Goal: Task Accomplishment & Management: Manage account settings

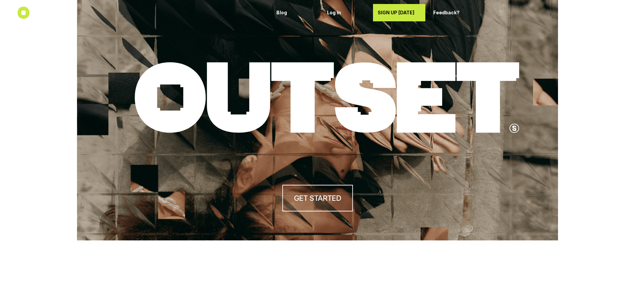
click at [416, 13] on p "SIGN UP [DATE]" at bounding box center [398, 13] width 43 height 6
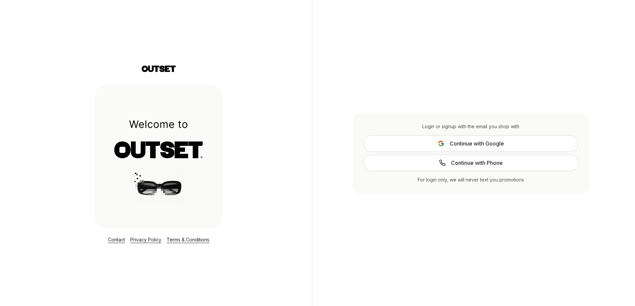
click at [488, 141] on span "Continue with Google" at bounding box center [476, 144] width 54 height 8
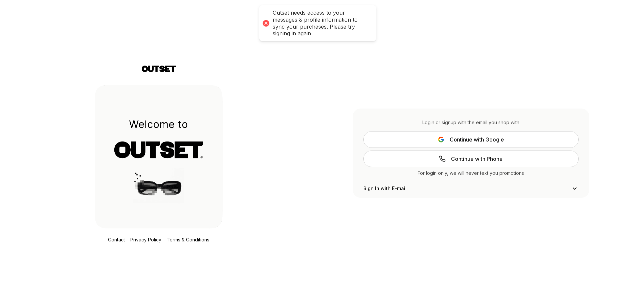
click at [424, 133] on button "Continue with Google" at bounding box center [470, 139] width 215 height 17
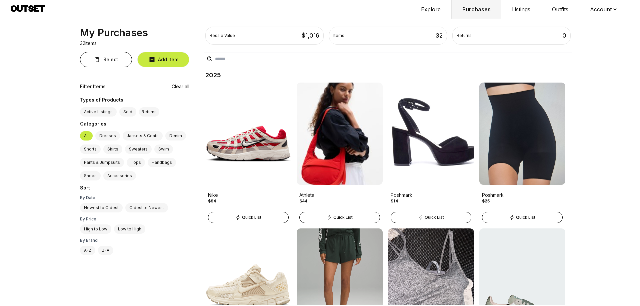
click at [525, 12] on button "Listings" at bounding box center [521, 9] width 40 height 19
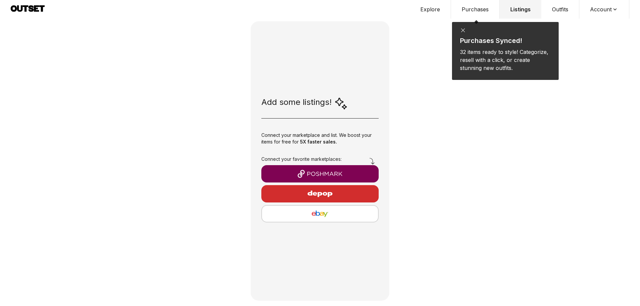
click at [331, 178] on img "button" at bounding box center [320, 174] width 107 height 8
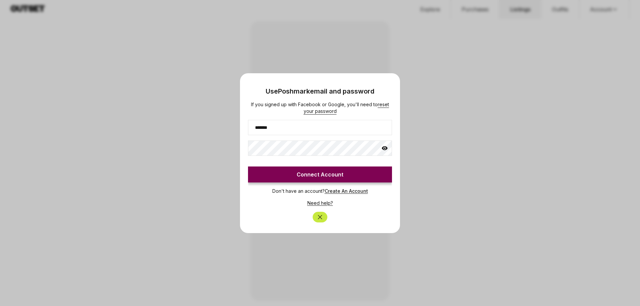
click at [297, 135] on div "If you signed up with Facebook or Google, you'll need to reset your password **…" at bounding box center [320, 141] width 144 height 81
click at [295, 130] on input "*******" at bounding box center [320, 127] width 144 height 15
type input "**********"
click at [347, 176] on button "Connect Account" at bounding box center [320, 175] width 144 height 16
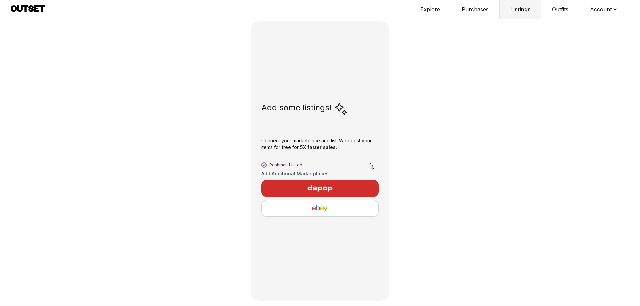
click at [332, 189] on img "button" at bounding box center [320, 189] width 58 height 16
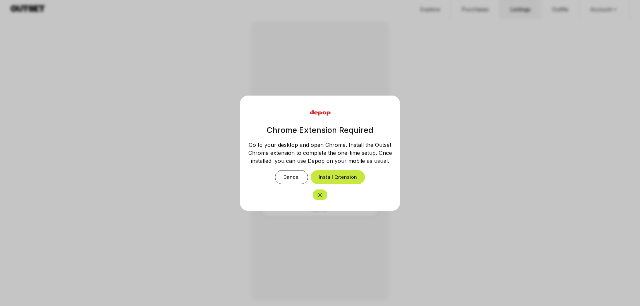
click at [323, 195] on icon "Close" at bounding box center [319, 195] width 7 height 7
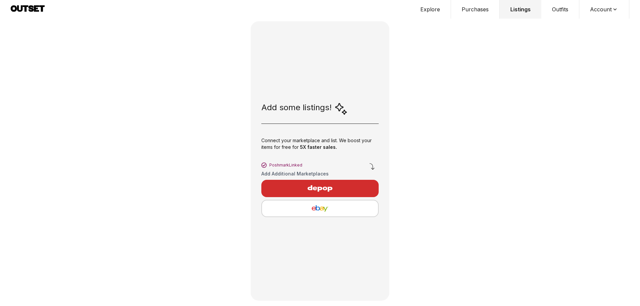
click at [320, 208] on img "button" at bounding box center [319, 209] width 105 height 8
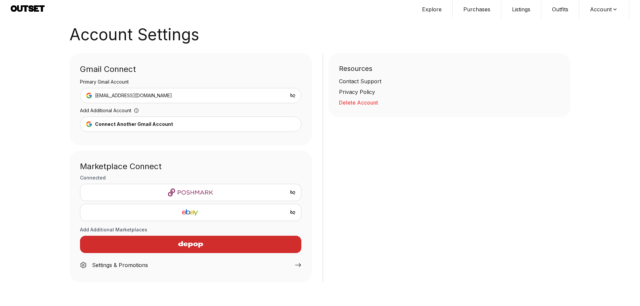
click at [523, 17] on button "Listings" at bounding box center [521, 9] width 40 height 19
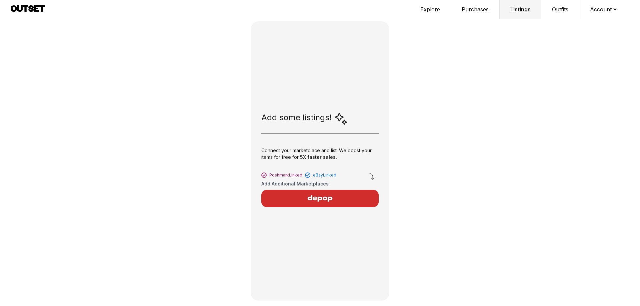
click at [319, 198] on img "button" at bounding box center [320, 199] width 58 height 16
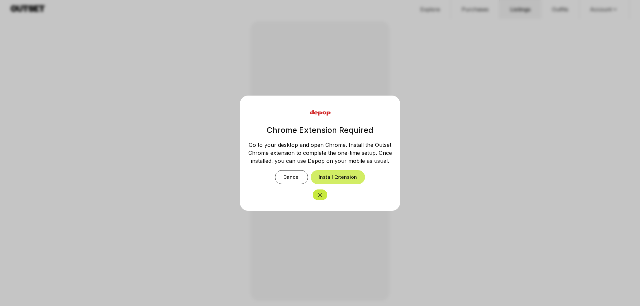
click at [341, 177] on button "Install Extension" at bounding box center [337, 177] width 54 height 14
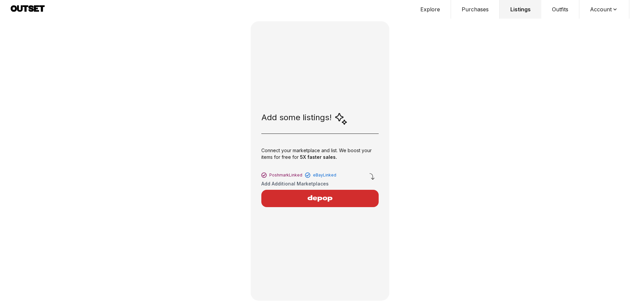
click at [313, 196] on img "button" at bounding box center [320, 199] width 58 height 16
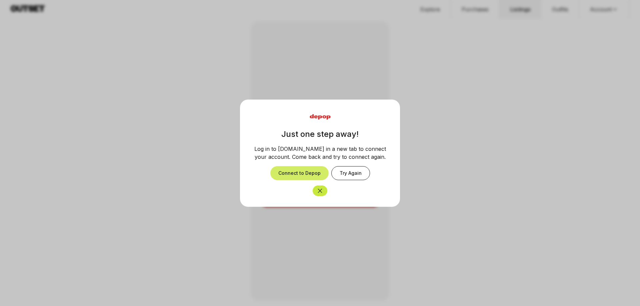
click at [304, 173] on button "Connect to Depop" at bounding box center [299, 173] width 58 height 14
click at [322, 192] on icon "Close" at bounding box center [319, 191] width 7 height 7
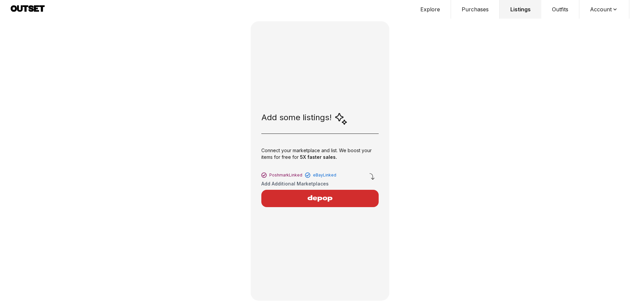
click at [329, 196] on img "button" at bounding box center [320, 199] width 58 height 16
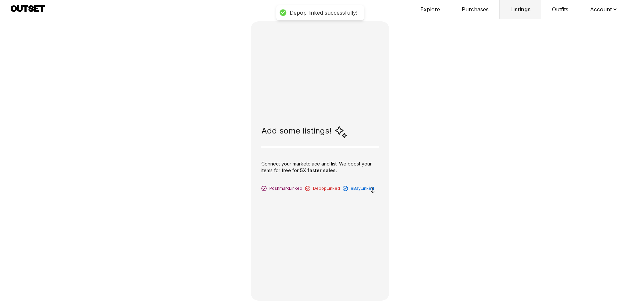
click at [523, 6] on button "Listings" at bounding box center [520, 9] width 42 height 19
click at [23, 1] on div "Explore Purchases Listings Outfits Account Profile Sign out" at bounding box center [320, 9] width 618 height 19
click at [28, 10] on icon at bounding box center [28, 9] width 34 height 8
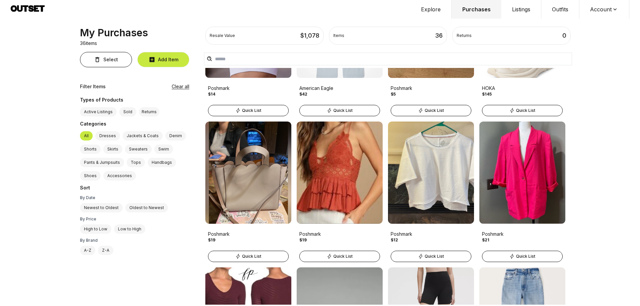
scroll to position [899, 0]
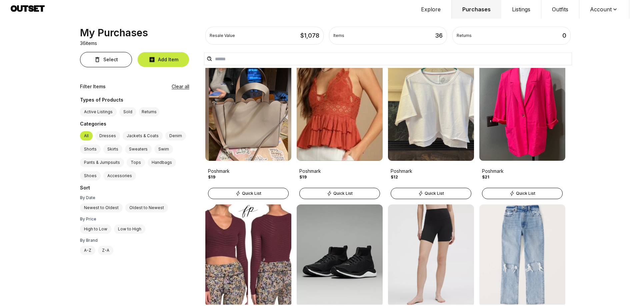
click at [520, 10] on button "Listings" at bounding box center [521, 9] width 40 height 19
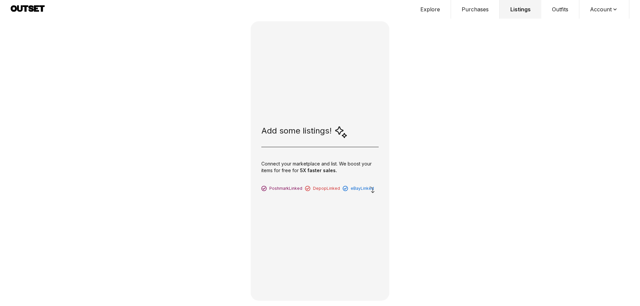
click at [600, 17] on button "Account" at bounding box center [604, 9] width 50 height 19
click at [328, 182] on div "Poshmark Linked Depop Linked eBay Linked" at bounding box center [319, 186] width 117 height 9
click at [315, 125] on div "Add some listings! Connect your marketplace and list. We boost your items for f…" at bounding box center [320, 161] width 139 height 280
click at [270, 186] on div "Poshmark Linked Depop Linked eBay Linked" at bounding box center [319, 186] width 117 height 9
click at [424, 12] on button "Explore" at bounding box center [429, 9] width 41 height 19
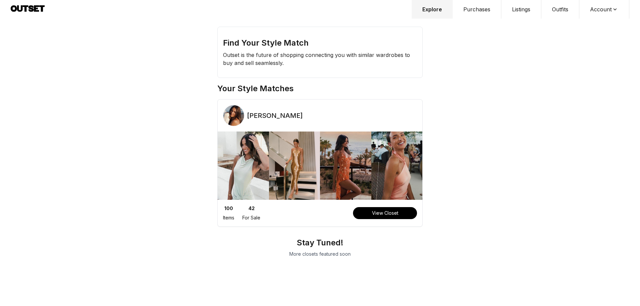
click at [481, 14] on button "Purchases" at bounding box center [476, 9] width 49 height 19
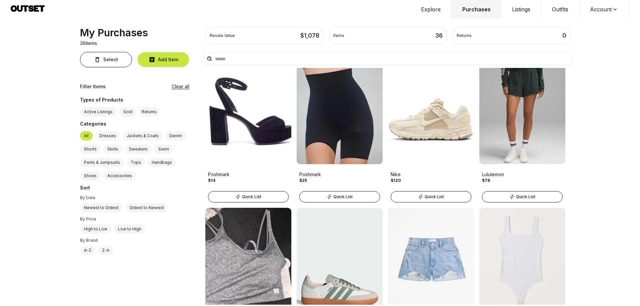
scroll to position [233, 0]
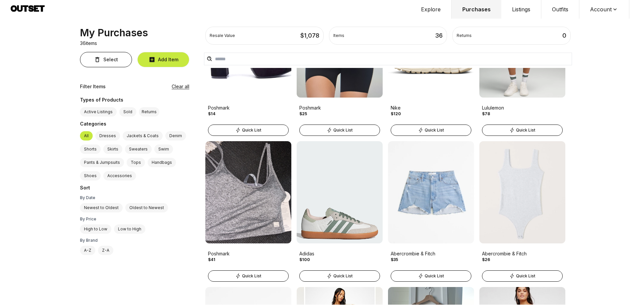
click at [520, 13] on button "Listings" at bounding box center [521, 9] width 40 height 19
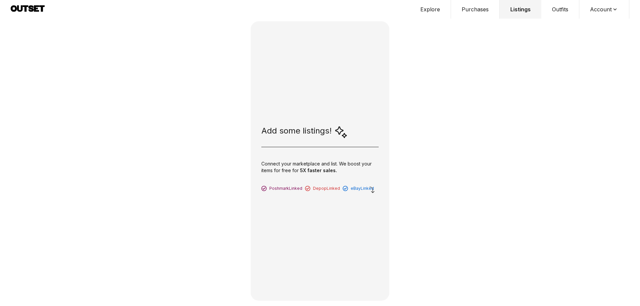
click at [373, 192] on icon at bounding box center [372, 190] width 8 height 8
click at [572, 8] on button "Outfits" at bounding box center [560, 9] width 38 height 19
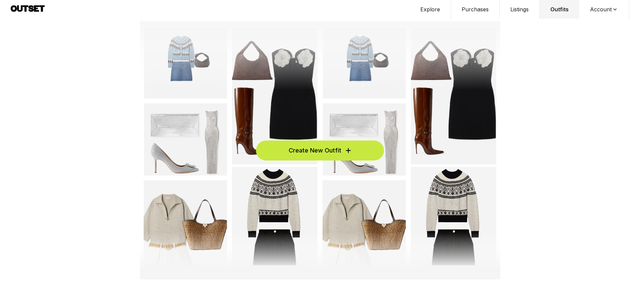
click at [324, 150] on span "Create New Outfit" at bounding box center [314, 150] width 53 height 9
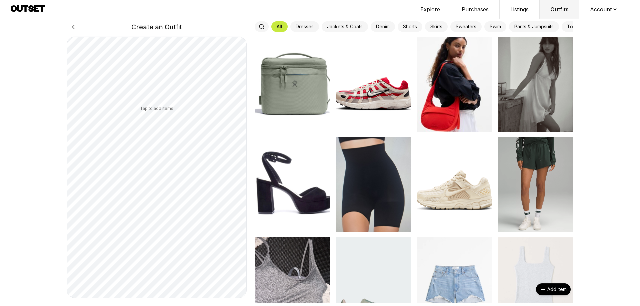
click at [517, 10] on button "Listings" at bounding box center [519, 9] width 40 height 19
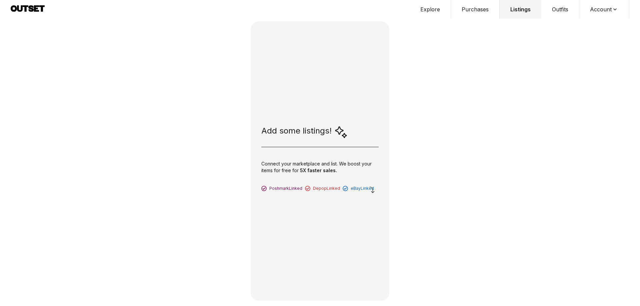
click at [32, 11] on icon at bounding box center [30, 8] width 5 height 6
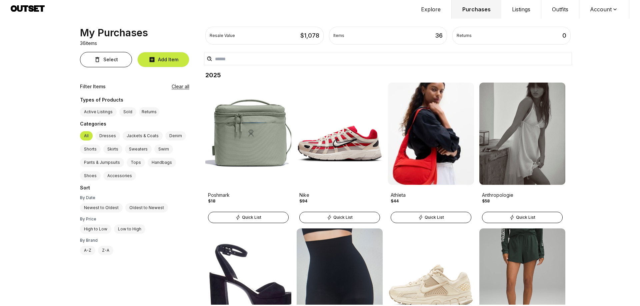
click at [530, 9] on button "Listings" at bounding box center [521, 9] width 40 height 19
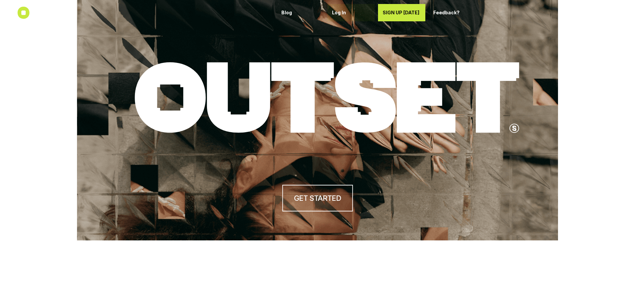
click at [342, 12] on p "Log In" at bounding box center [351, 13] width 38 height 6
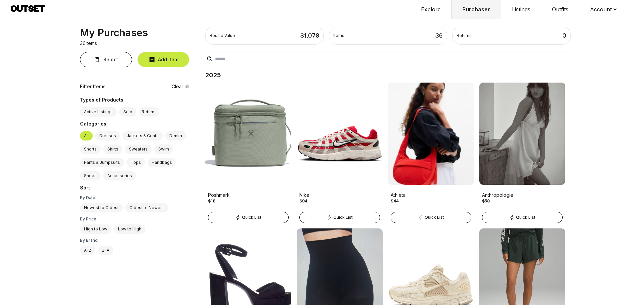
click at [524, 13] on button "Listings" at bounding box center [521, 9] width 40 height 19
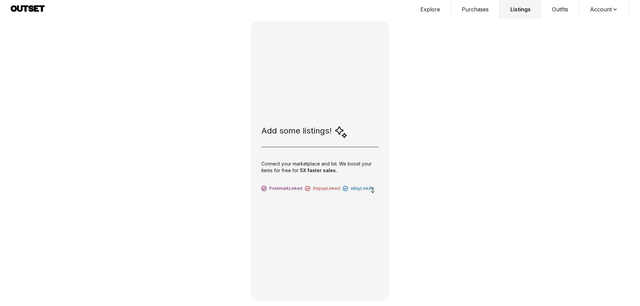
click at [431, 13] on button "Explore" at bounding box center [429, 9] width 41 height 19
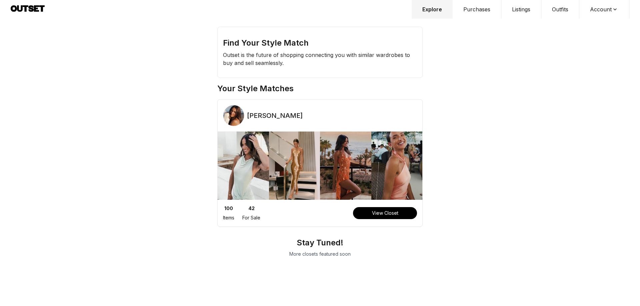
click at [395, 206] on div "100 Items 42 For Sale View Closet" at bounding box center [320, 213] width 205 height 16
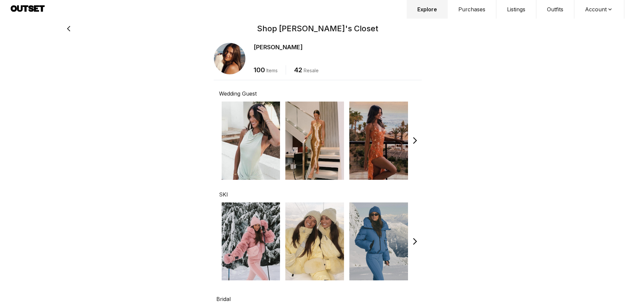
click at [466, 10] on button "Purchases" at bounding box center [471, 9] width 49 height 19
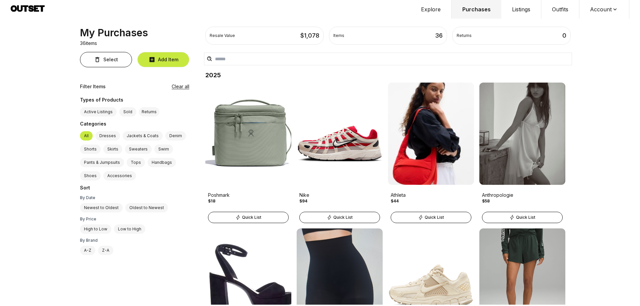
click at [519, 18] on button "Listings" at bounding box center [521, 9] width 40 height 19
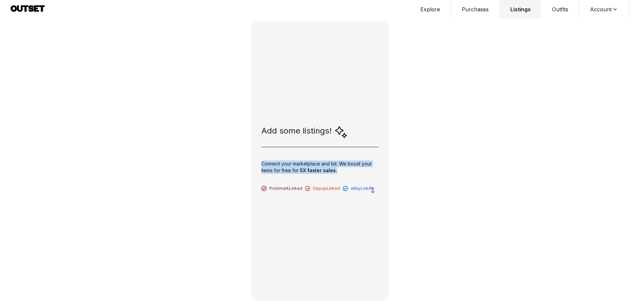
drag, startPoint x: 346, startPoint y: 173, endPoint x: 327, endPoint y: 108, distance: 68.2
click at [254, 159] on div "Add some listings! Connect your marketplace and list. We boost your items for f…" at bounding box center [320, 161] width 139 height 280
click at [521, 6] on button "Listings" at bounding box center [520, 9] width 42 height 19
click at [480, 8] on button "Purchases" at bounding box center [475, 9] width 49 height 19
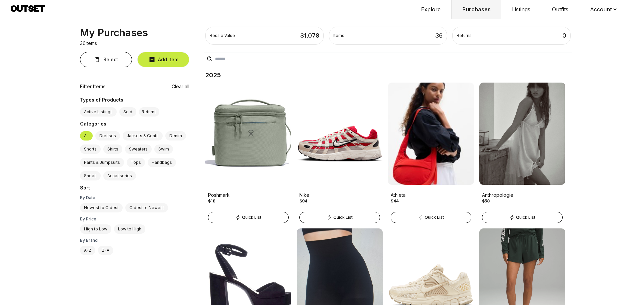
click at [518, 11] on button "Listings" at bounding box center [521, 9] width 40 height 19
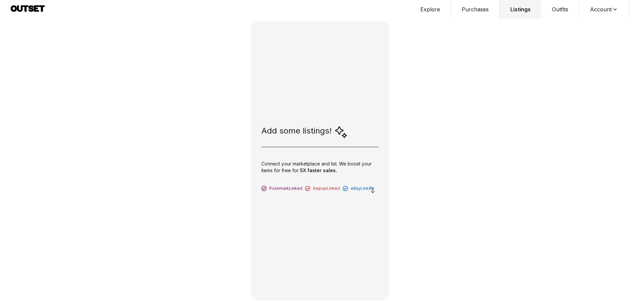
click at [484, 10] on button "Purchases" at bounding box center [475, 9] width 49 height 19
